Goal: Navigation & Orientation: Find specific page/section

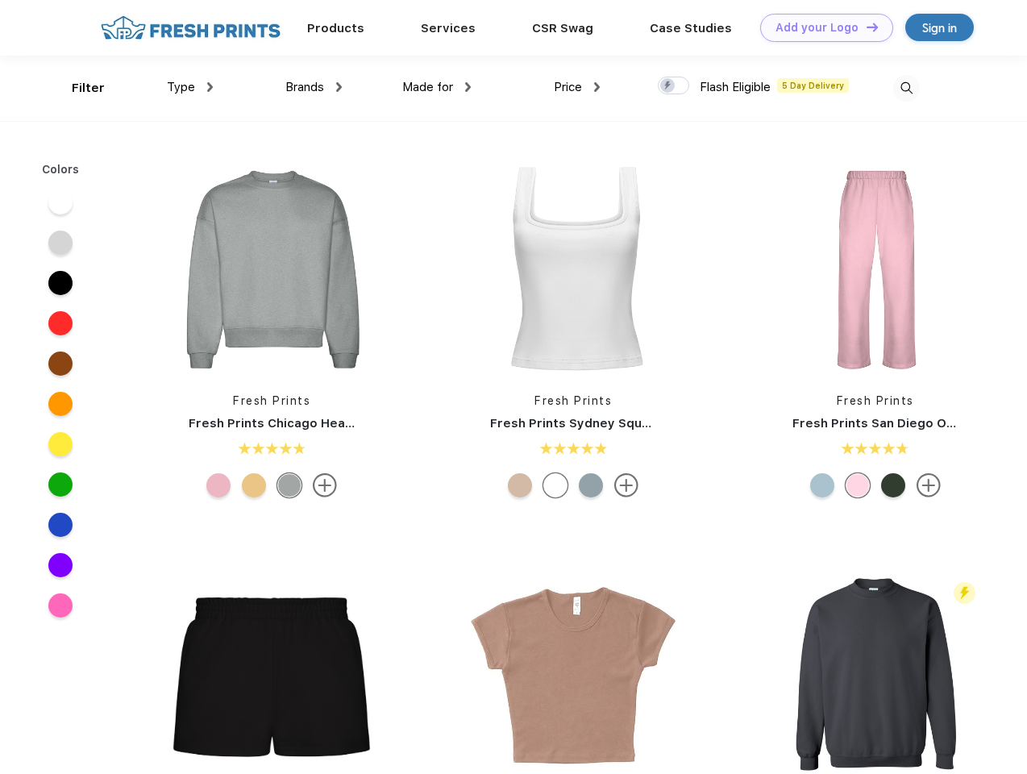
click at [821, 27] on link "Add your Logo Design Tool" at bounding box center [826, 28] width 133 height 28
click at [0, 0] on div "Design Tool" at bounding box center [0, 0] width 0 height 0
click at [865, 27] on link "Add your Logo Design Tool" at bounding box center [826, 28] width 133 height 28
click at [77, 88] on div "Filter" at bounding box center [88, 88] width 33 height 19
click at [190, 87] on span "Type" at bounding box center [181, 87] width 28 height 15
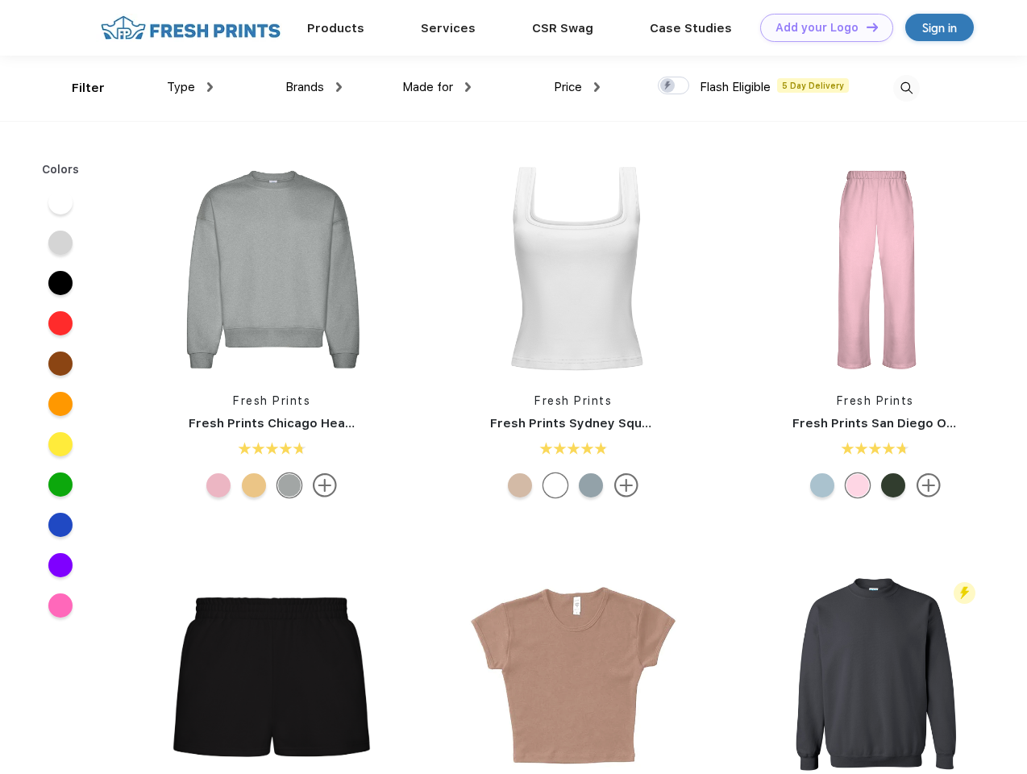
click at [314, 87] on span "Brands" at bounding box center [304, 87] width 39 height 15
click at [437, 87] on span "Made for" at bounding box center [427, 87] width 51 height 15
click at [577, 87] on span "Price" at bounding box center [568, 87] width 28 height 15
click at [674, 86] on div at bounding box center [673, 86] width 31 height 18
click at [668, 86] on input "checkbox" at bounding box center [663, 81] width 10 height 10
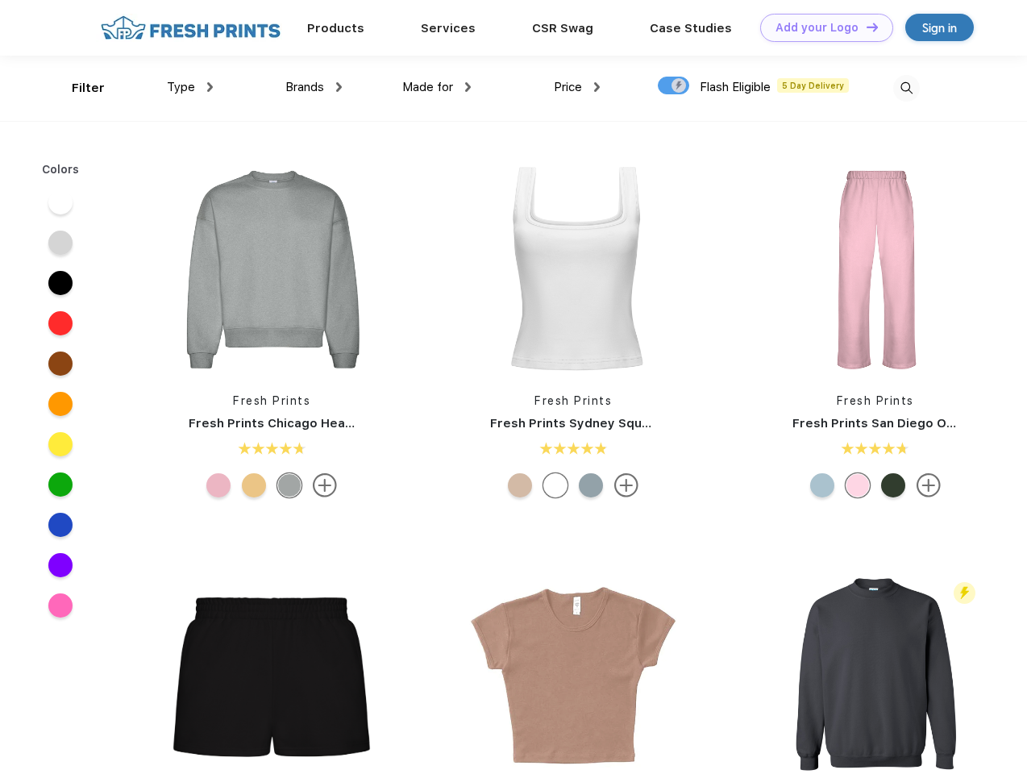
click at [906, 88] on img at bounding box center [906, 88] width 27 height 27
